Goal: Task Accomplishment & Management: Manage account settings

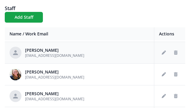
scroll to position [20, 0]
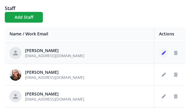
click at [161, 53] on icon "Edit staff" at bounding box center [163, 53] width 4 height 4
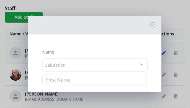
type input "[PERSON_NAME]"
type input "[EMAIL_ADDRESS][DOMAIN_NAME]"
checkbox input "true"
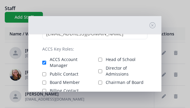
scroll to position [93, 0]
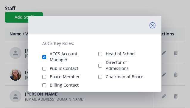
click at [149, 28] on icon at bounding box center [152, 25] width 6 height 6
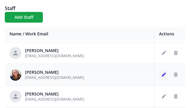
click at [161, 74] on icon "Edit staff" at bounding box center [163, 75] width 4 height 4
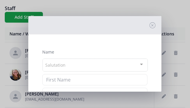
type input "[PERSON_NAME]"
type input "[EMAIL_ADDRESS][DOMAIN_NAME]"
checkbox input "true"
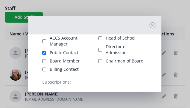
scroll to position [109, 0]
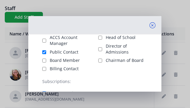
click at [149, 24] on icon at bounding box center [152, 25] width 6 height 6
